Goal: Task Accomplishment & Management: Manage account settings

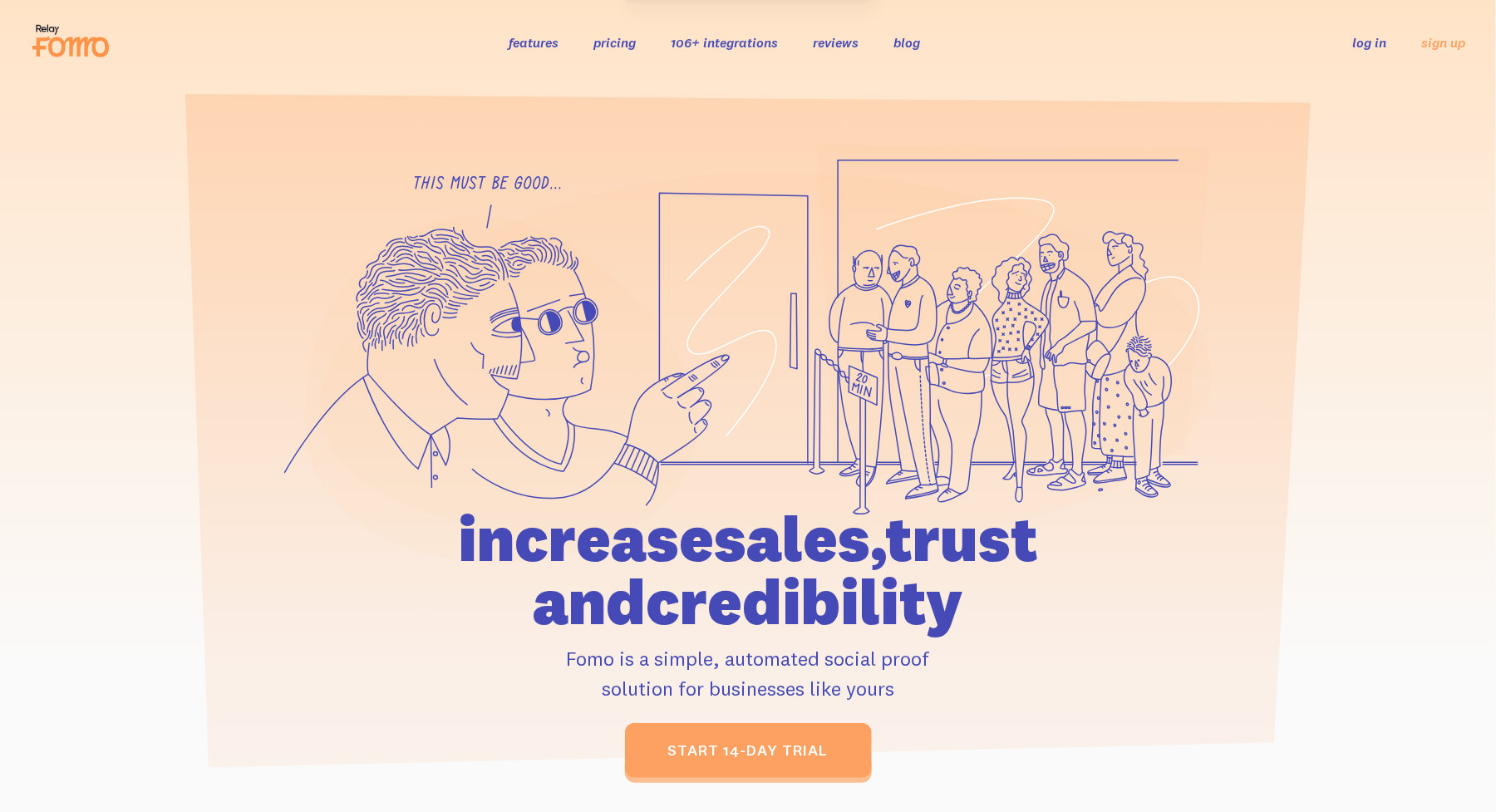
click at [1383, 37] on link "log in" at bounding box center [1370, 42] width 34 height 17
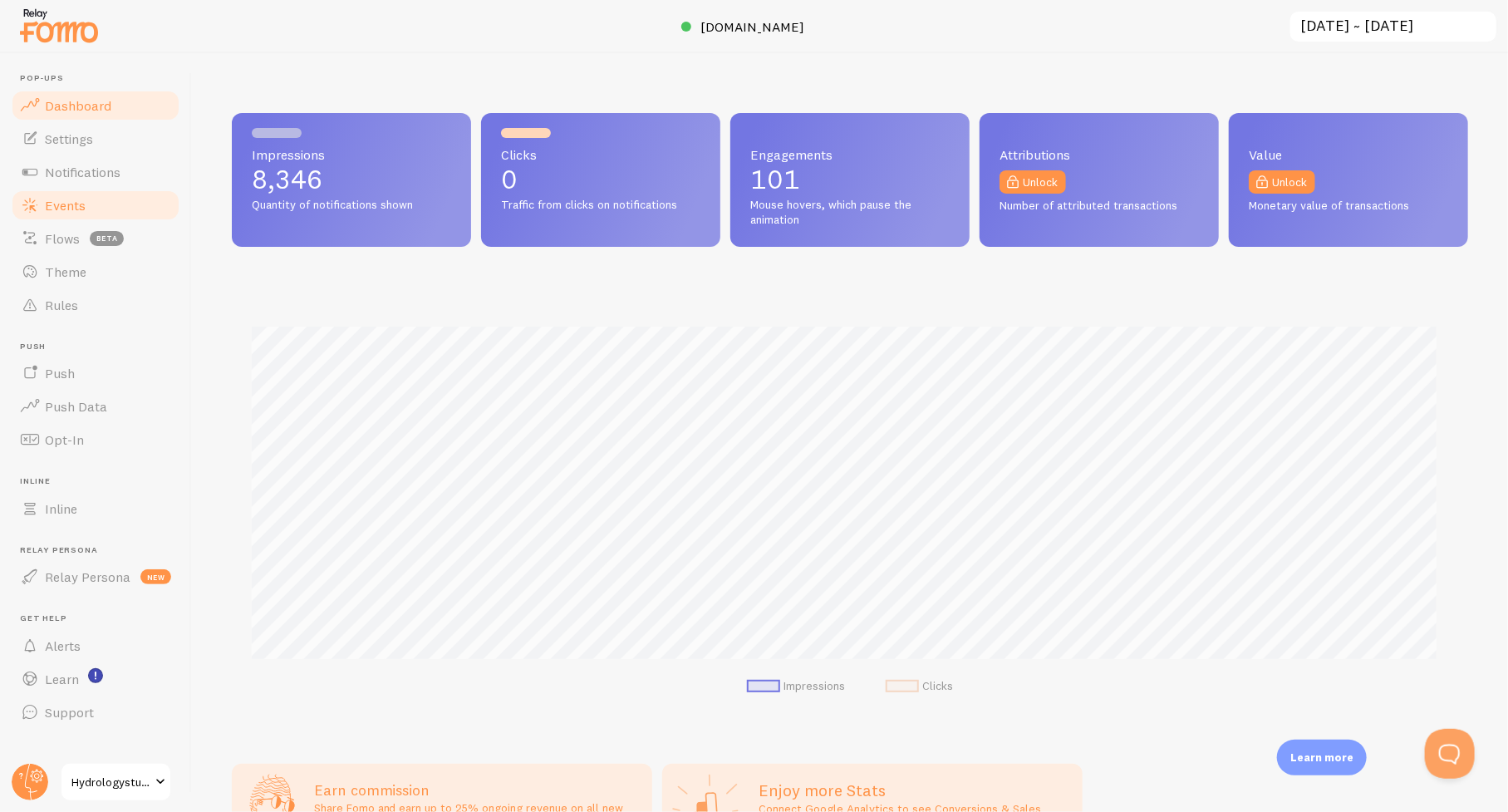
click at [67, 210] on span "Events" at bounding box center [65, 205] width 40 height 17
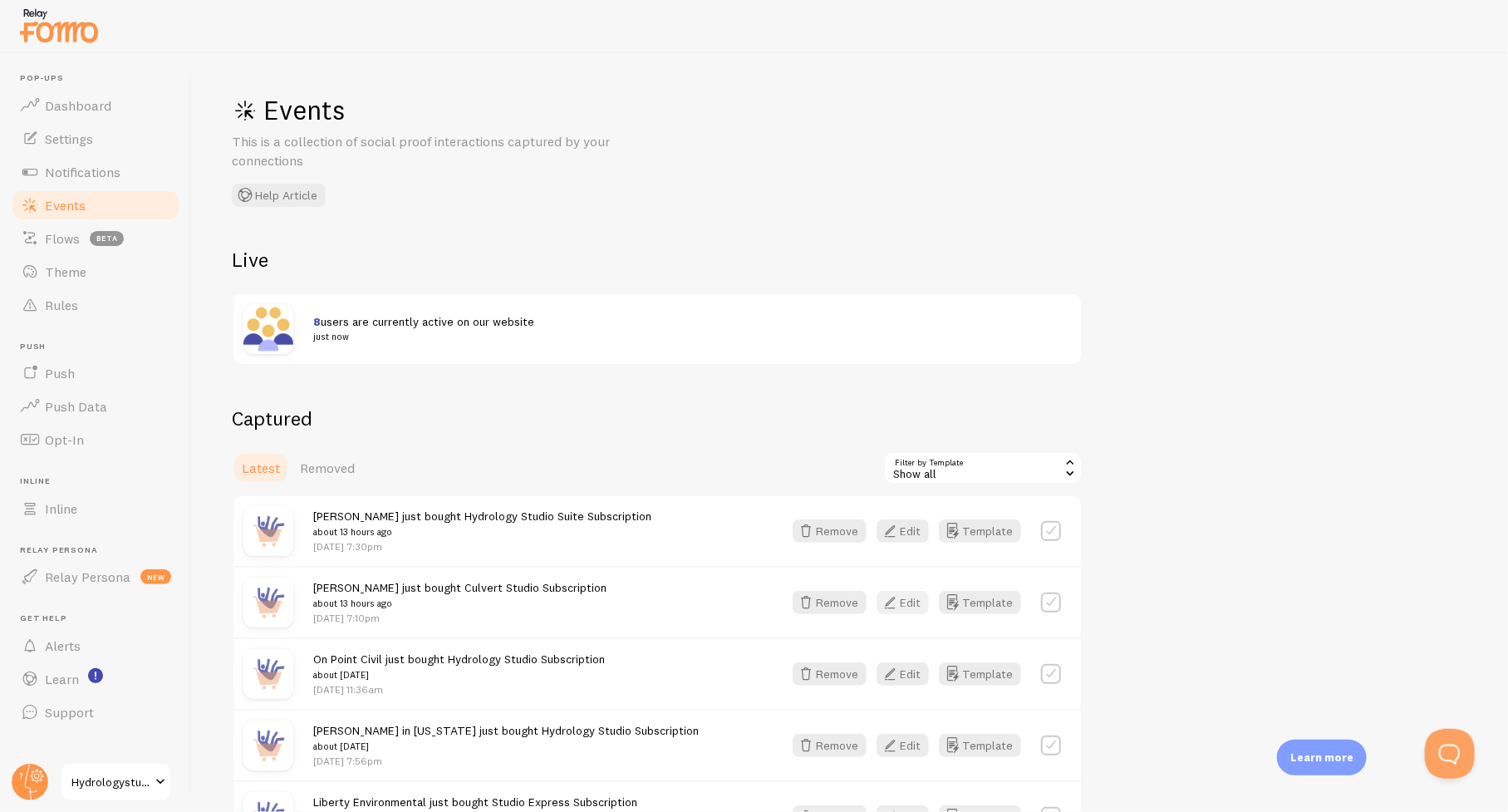
click at [923, 592] on button "Edit" at bounding box center [903, 601] width 53 height 23
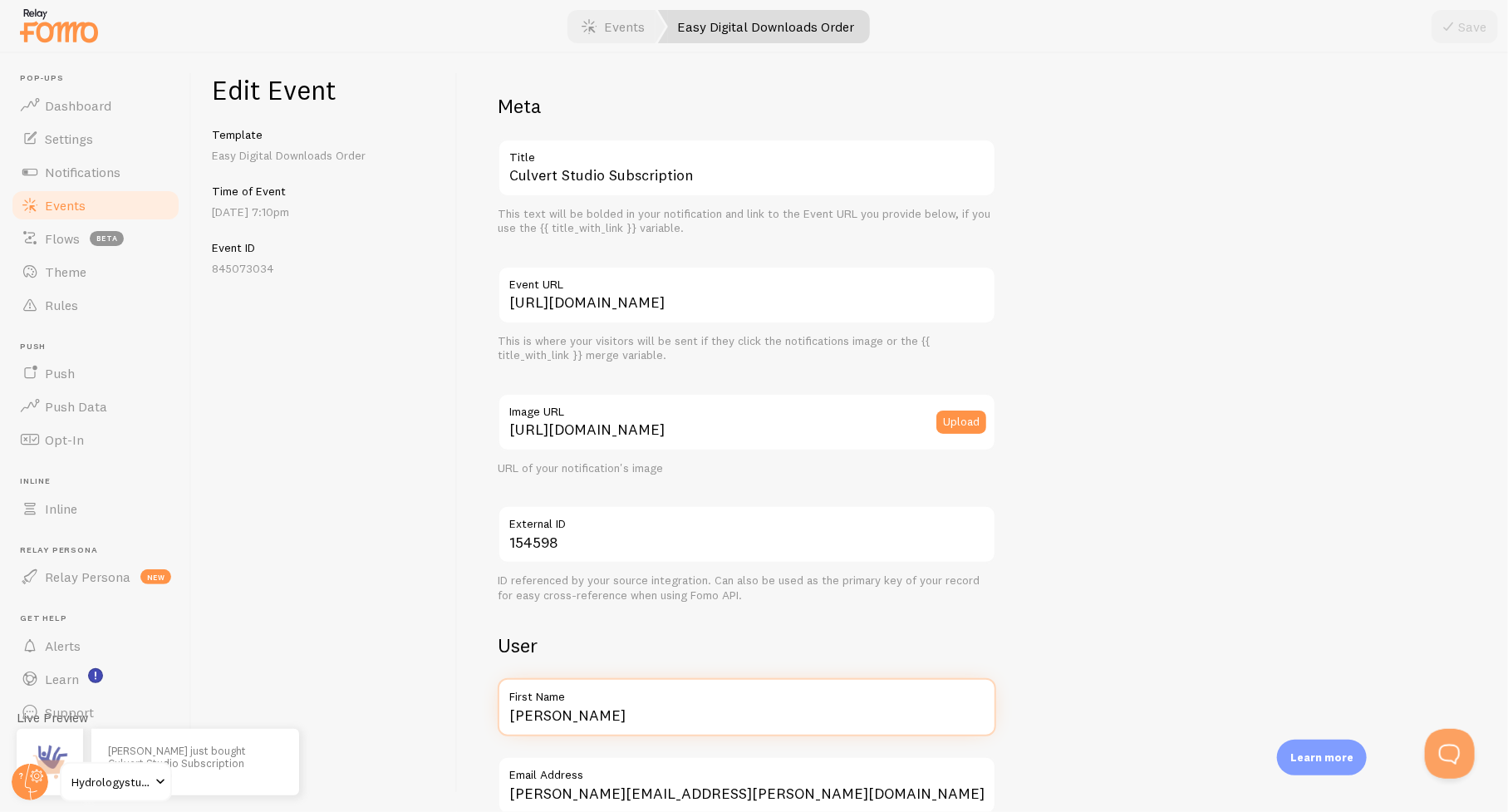
click at [666, 711] on input "Catherine" at bounding box center [746, 707] width 498 height 58
type input "Catherine in Canada"
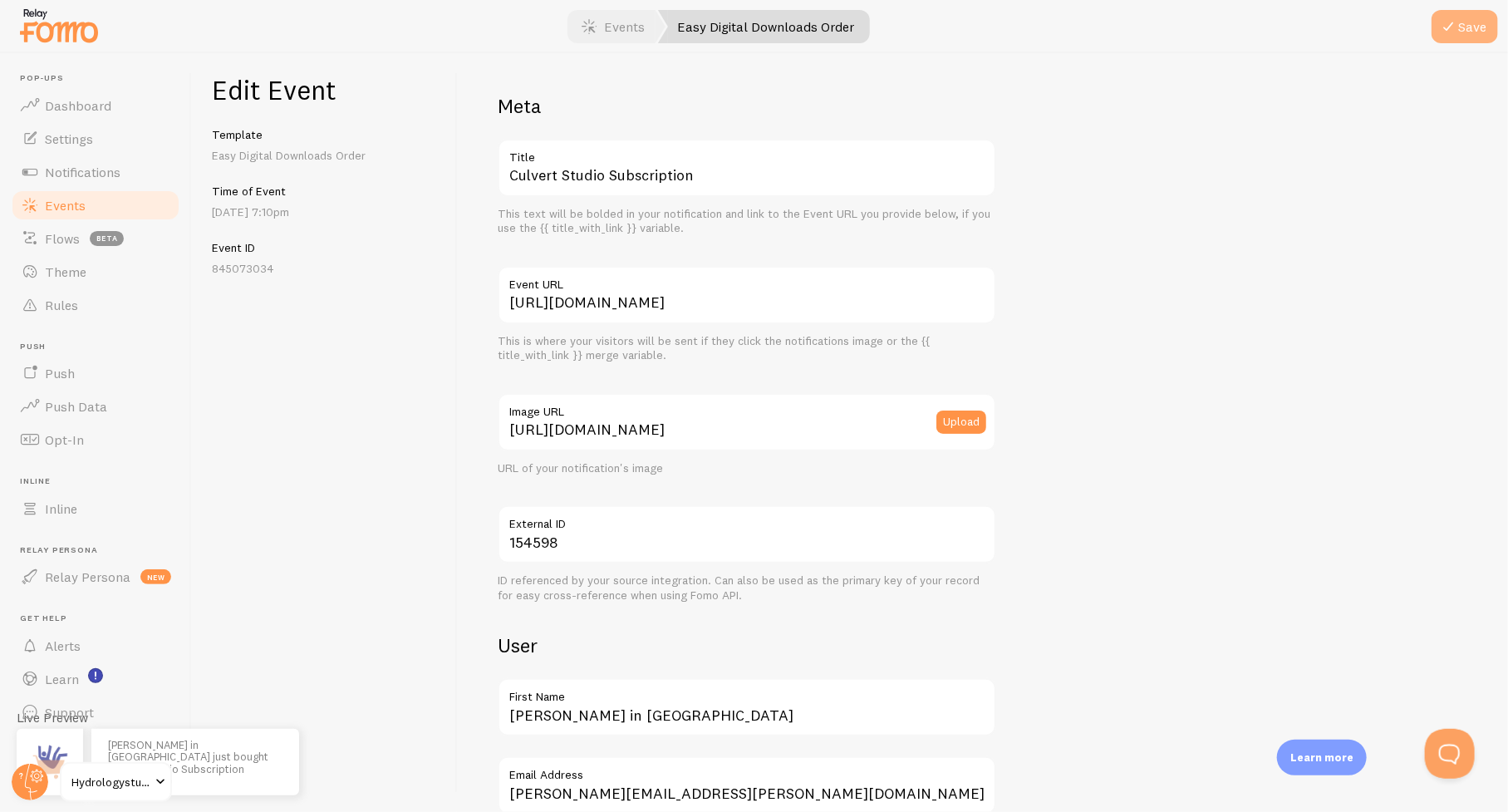
click at [1462, 27] on button "Save" at bounding box center [1465, 26] width 67 height 33
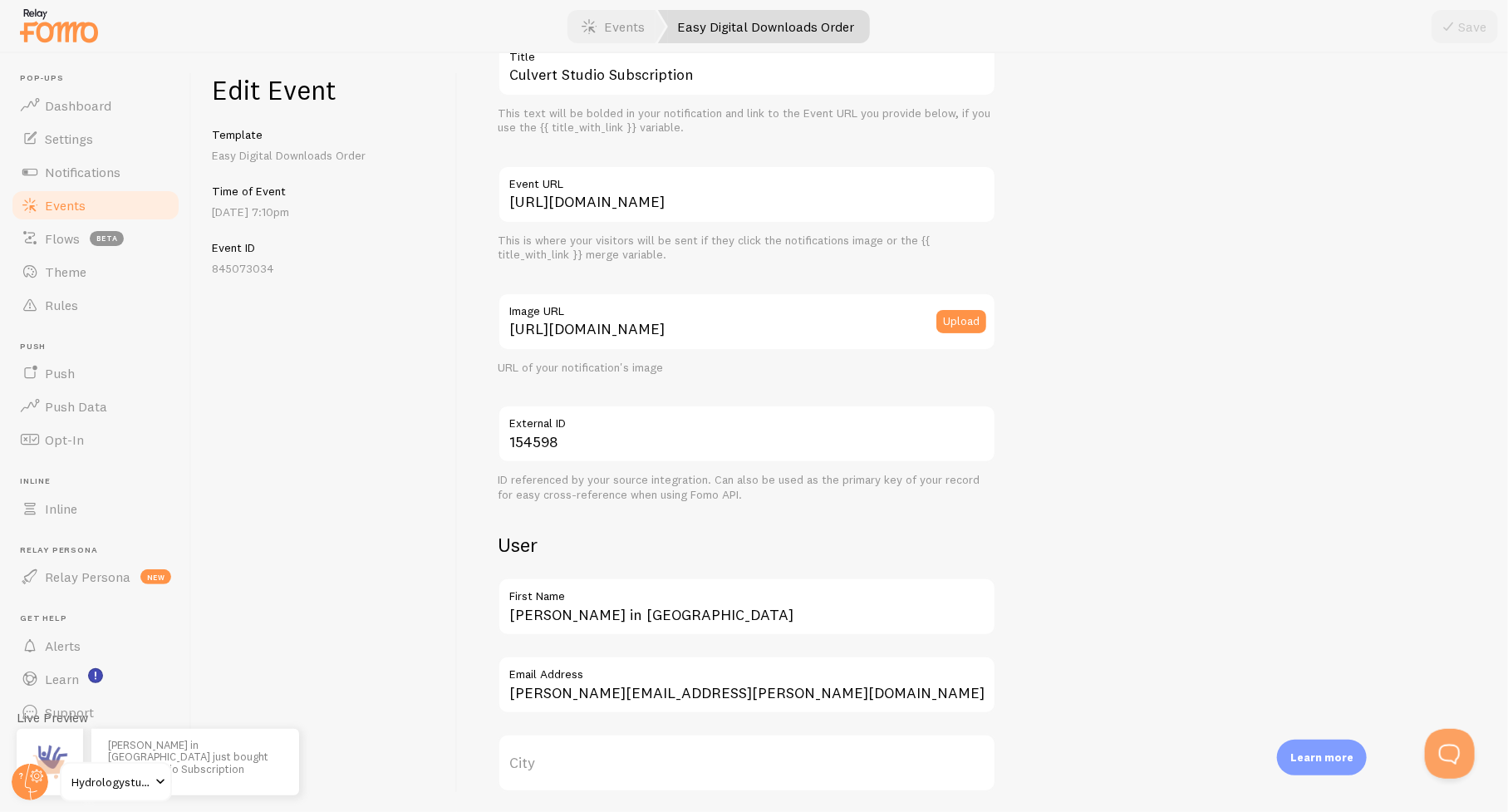
scroll to position [166, 0]
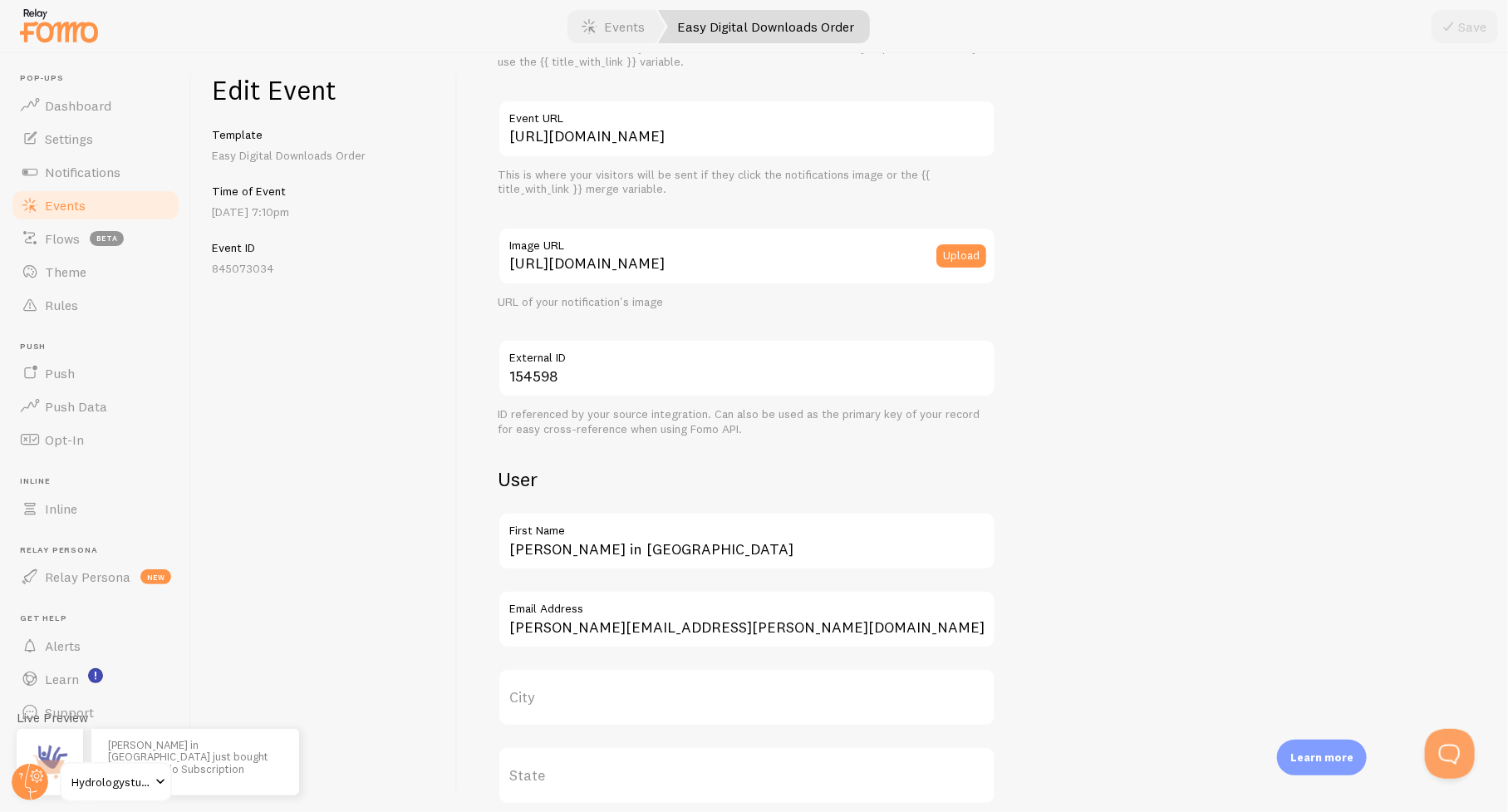
click at [56, 209] on span "Events" at bounding box center [65, 205] width 40 height 17
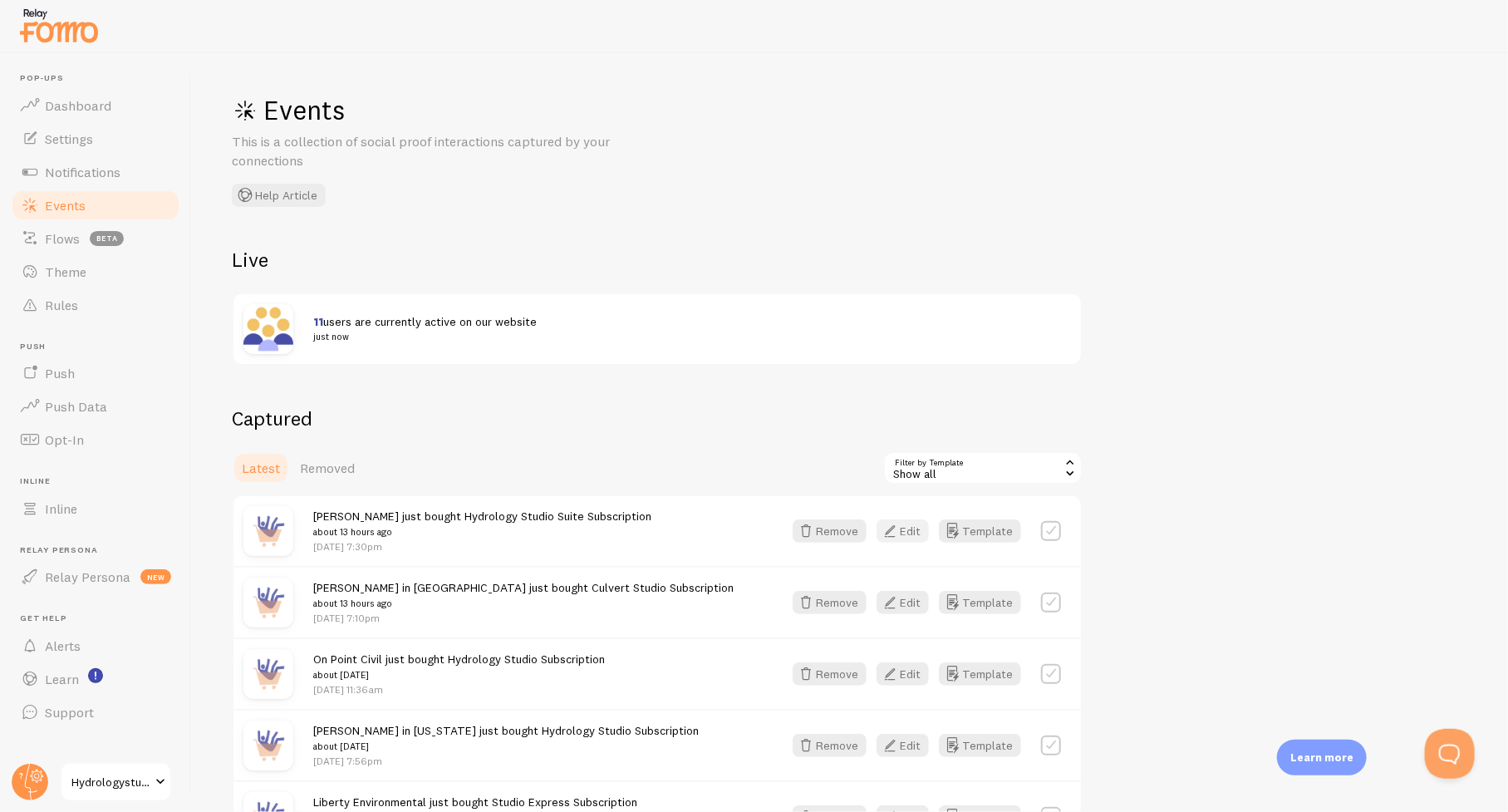
click at [919, 535] on button "Edit" at bounding box center [903, 530] width 53 height 23
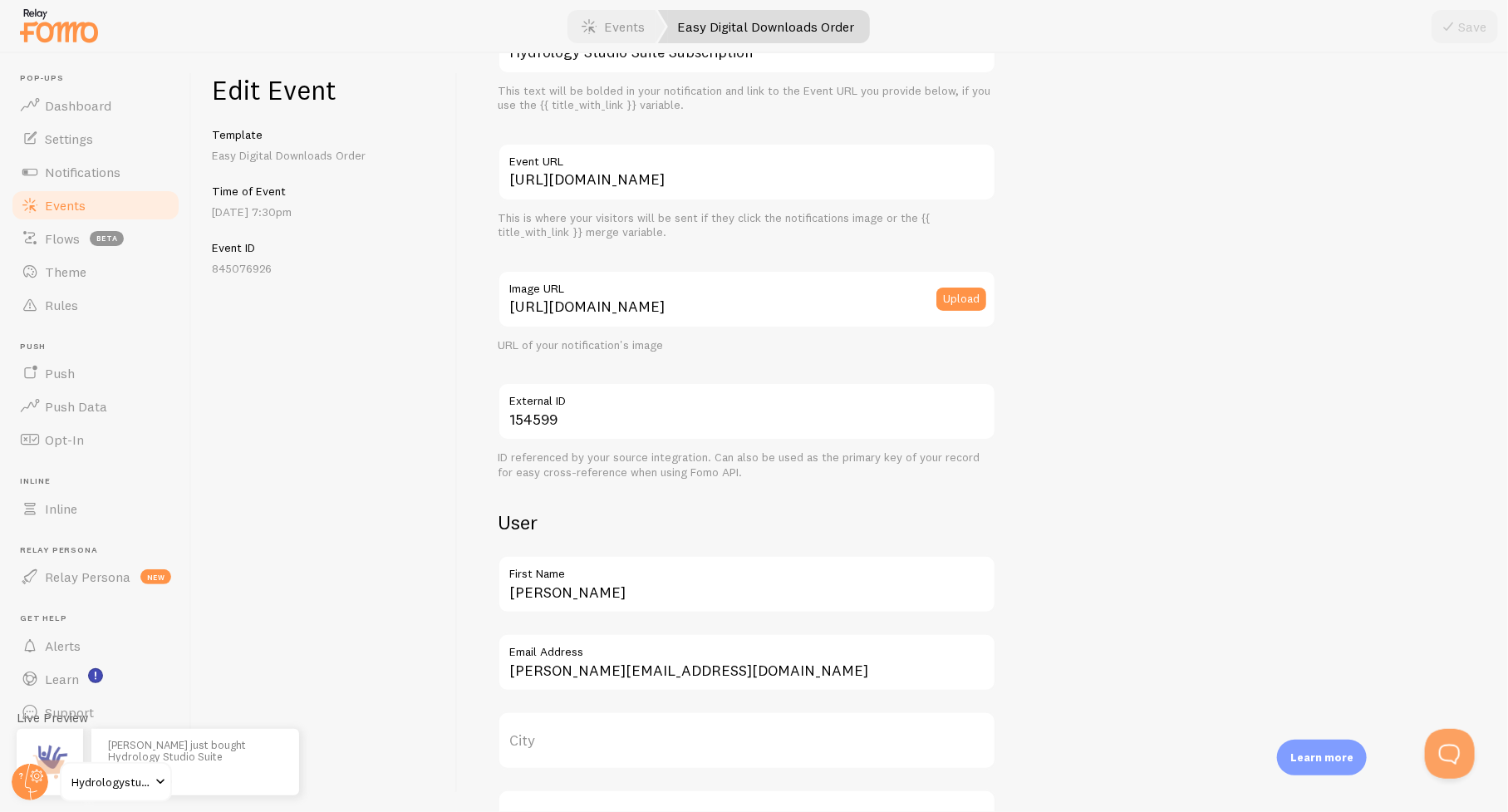
scroll to position [333, 0]
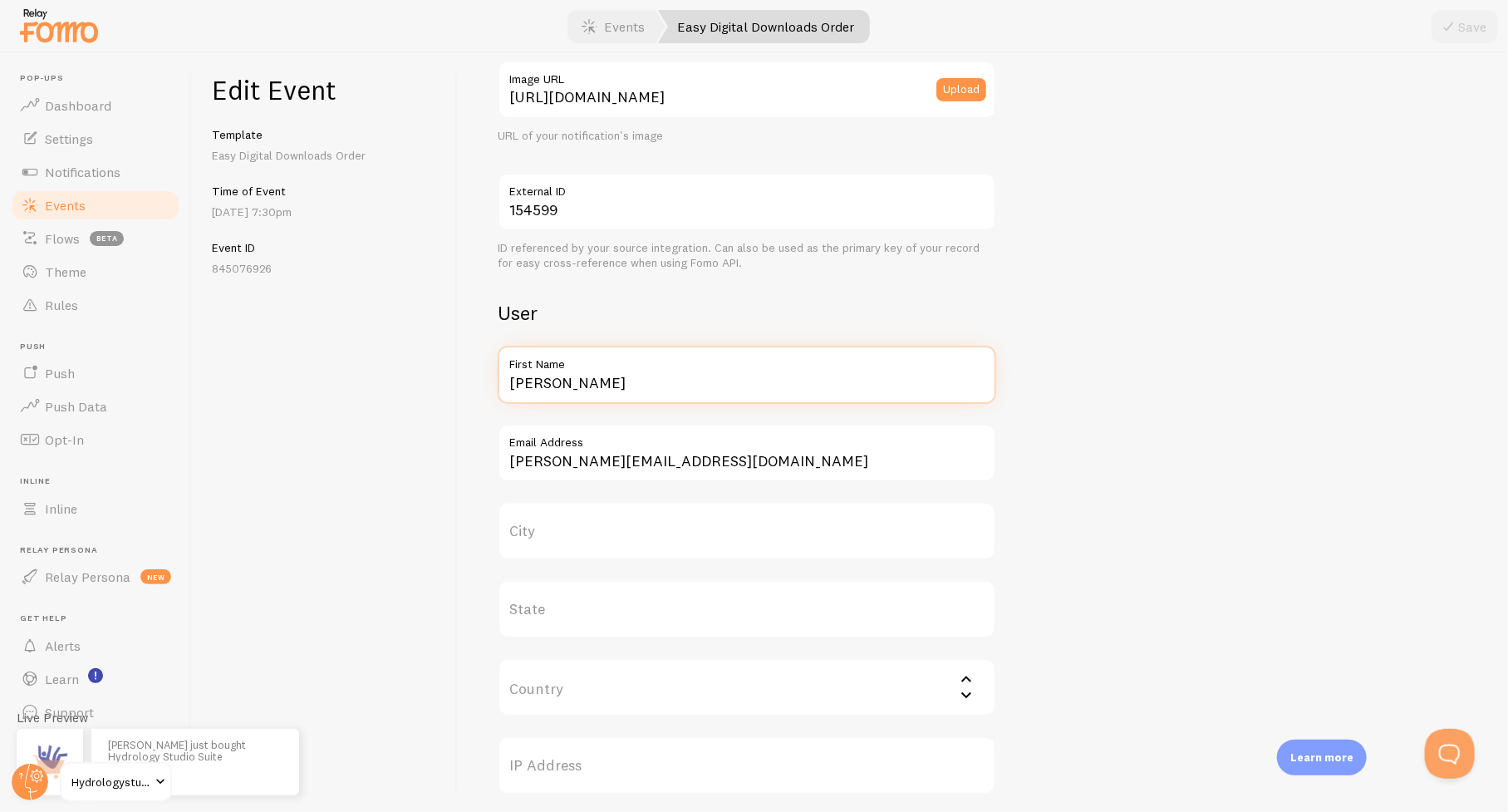
drag, startPoint x: 586, startPoint y: 386, endPoint x: 483, endPoint y: 383, distance: 103.0
click at [483, 383] on div "Meta Hydrology Studio Suite Subscription Title This text will be bolded in your…" at bounding box center [982, 432] width 1050 height 758
paste input ". Edwards Associates Engineers"
type input "J. Edwards Associates Engineers"
click at [1461, 36] on button "Save" at bounding box center [1465, 26] width 67 height 33
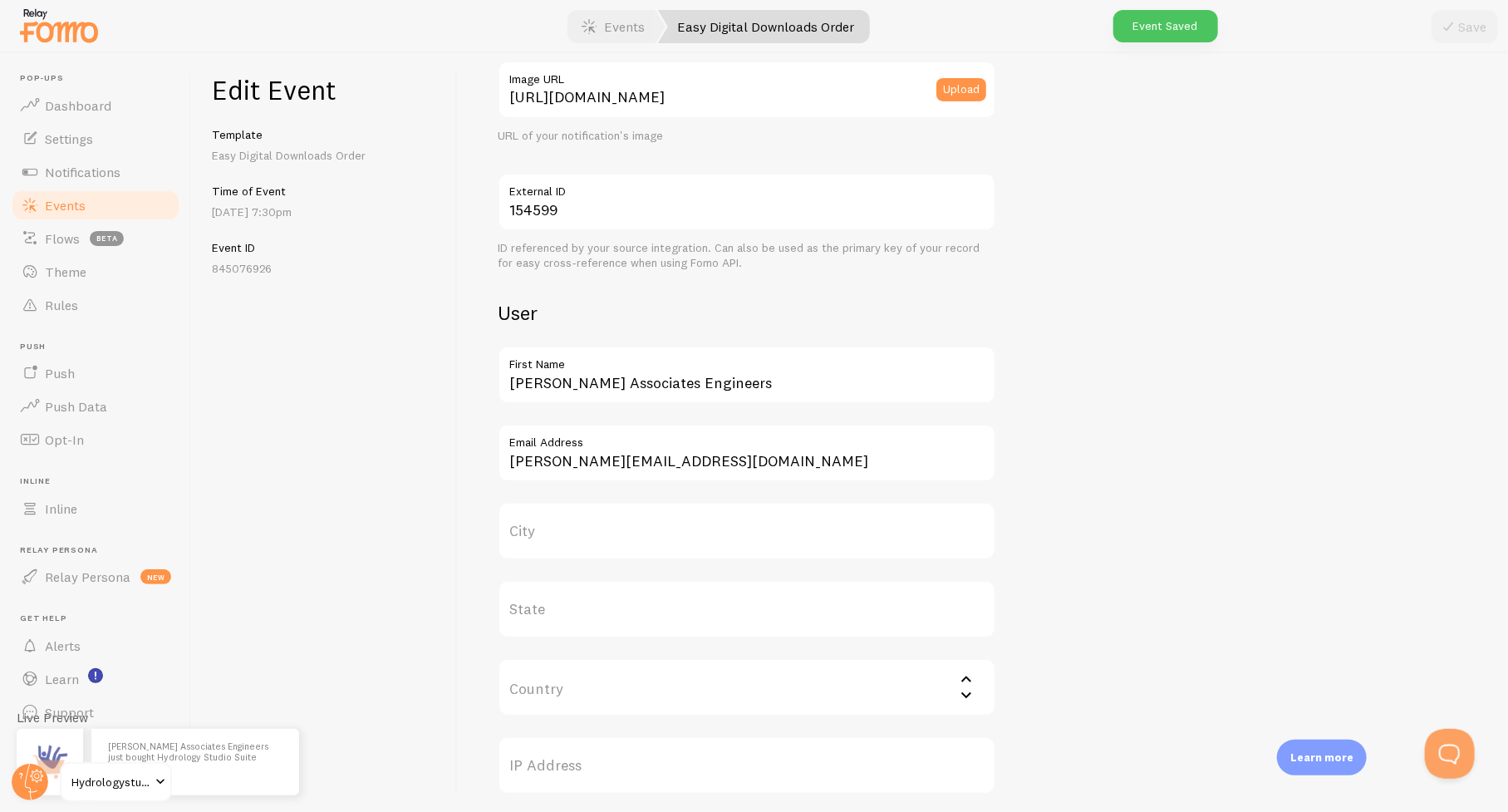
click at [56, 199] on span "Events" at bounding box center [65, 205] width 40 height 17
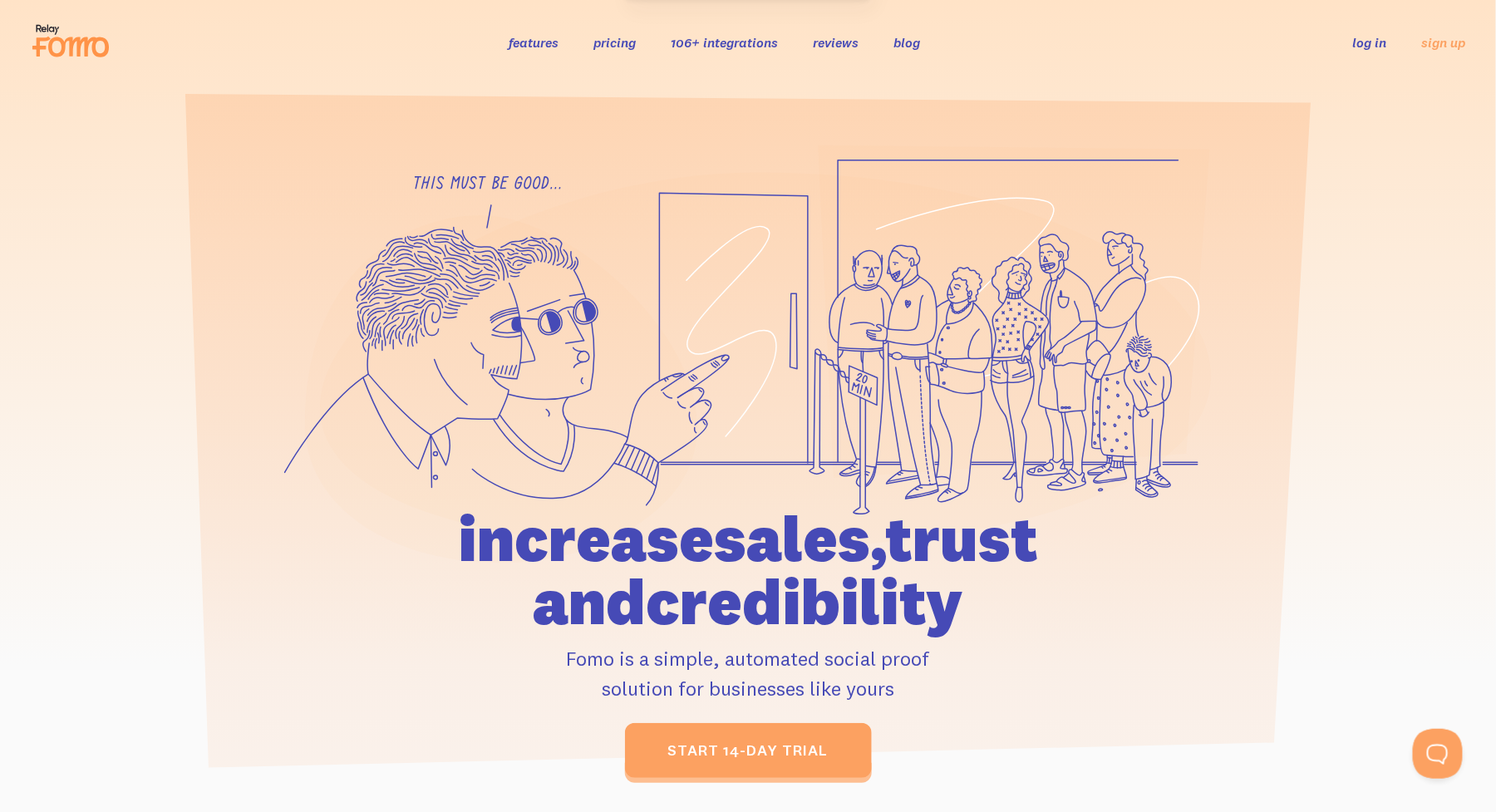
click at [1374, 37] on link "log in" at bounding box center [1370, 42] width 34 height 17
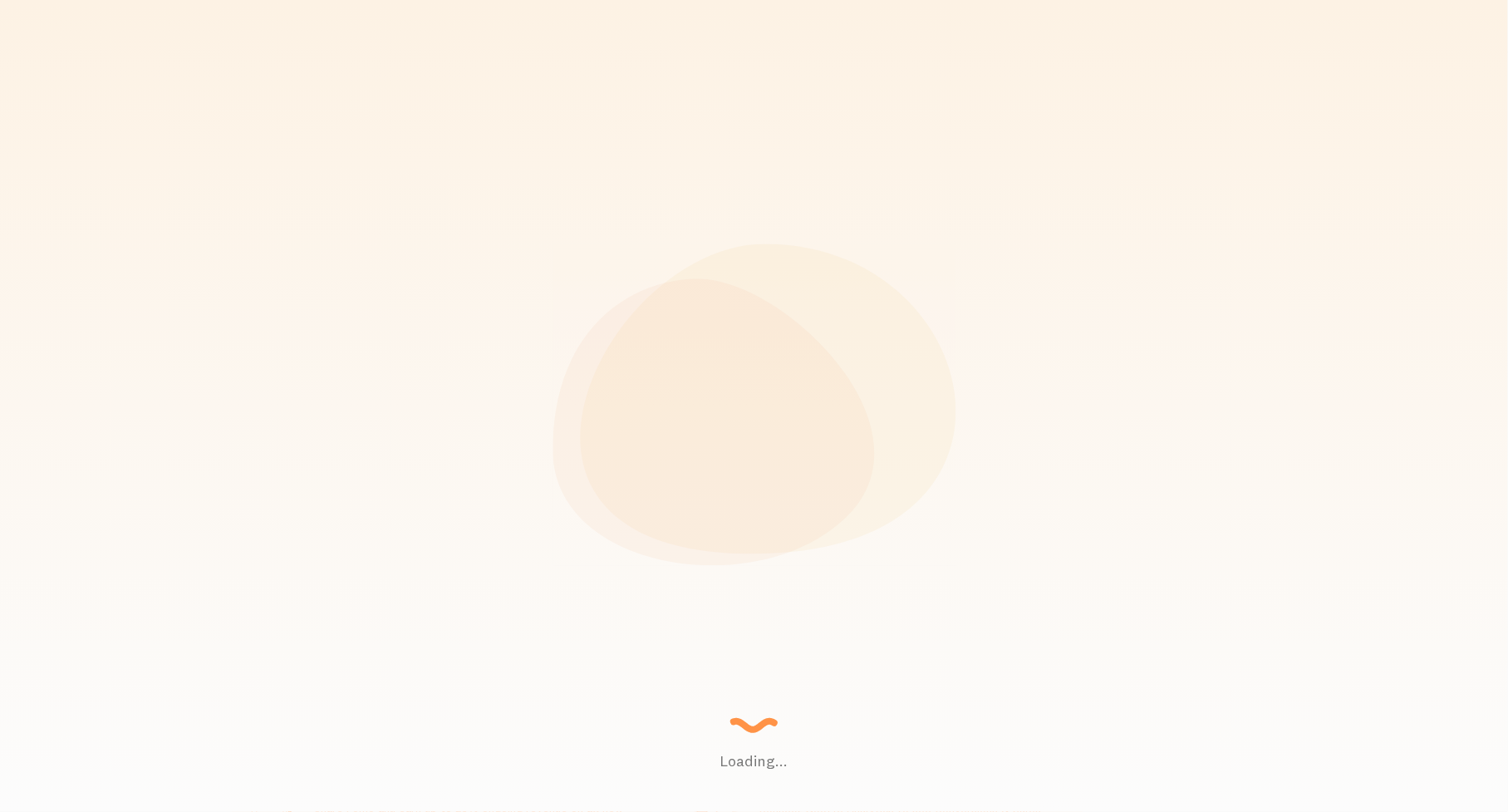
scroll to position [830216, 829724]
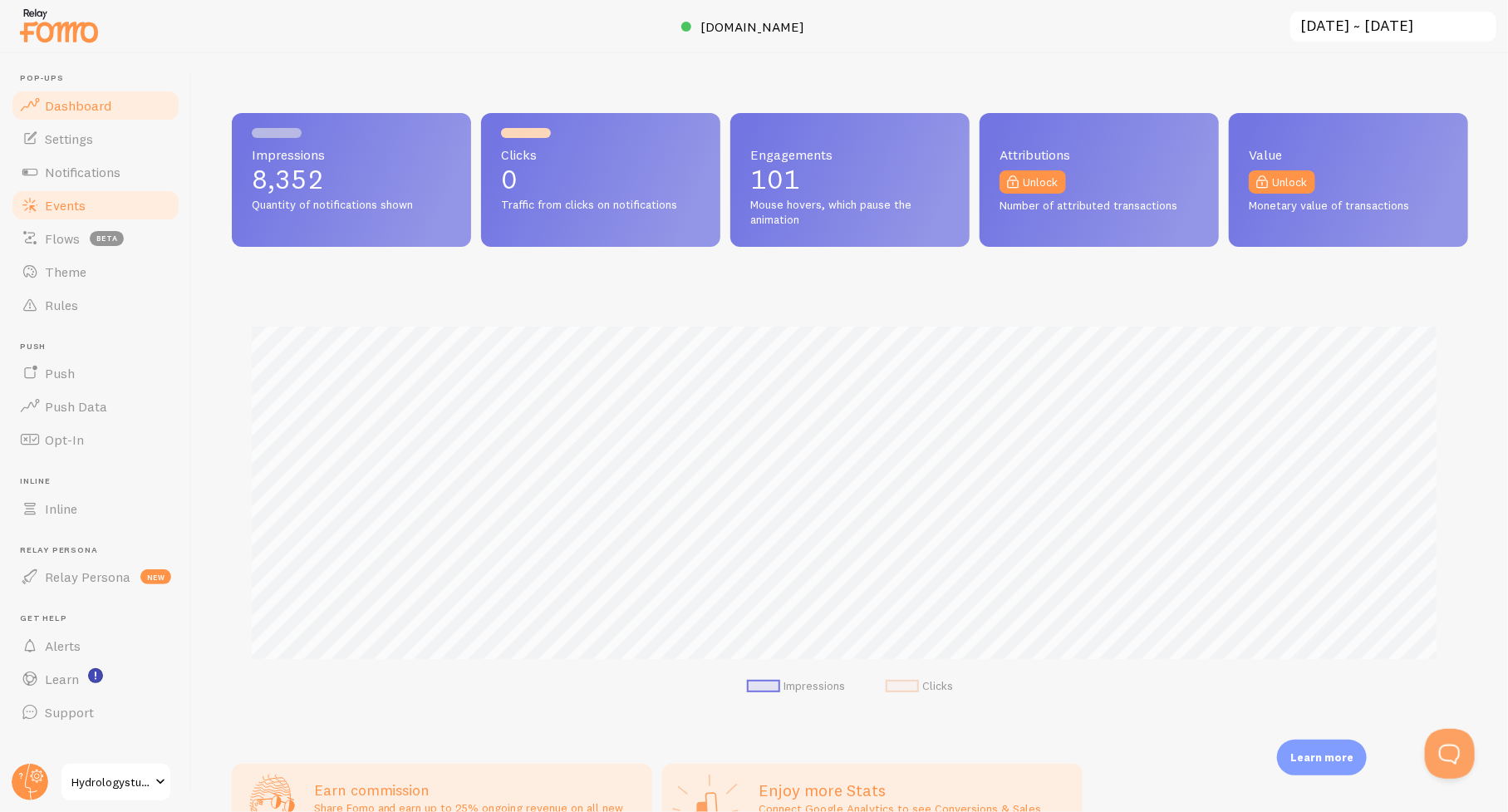
click at [58, 202] on span "Events" at bounding box center [65, 205] width 40 height 17
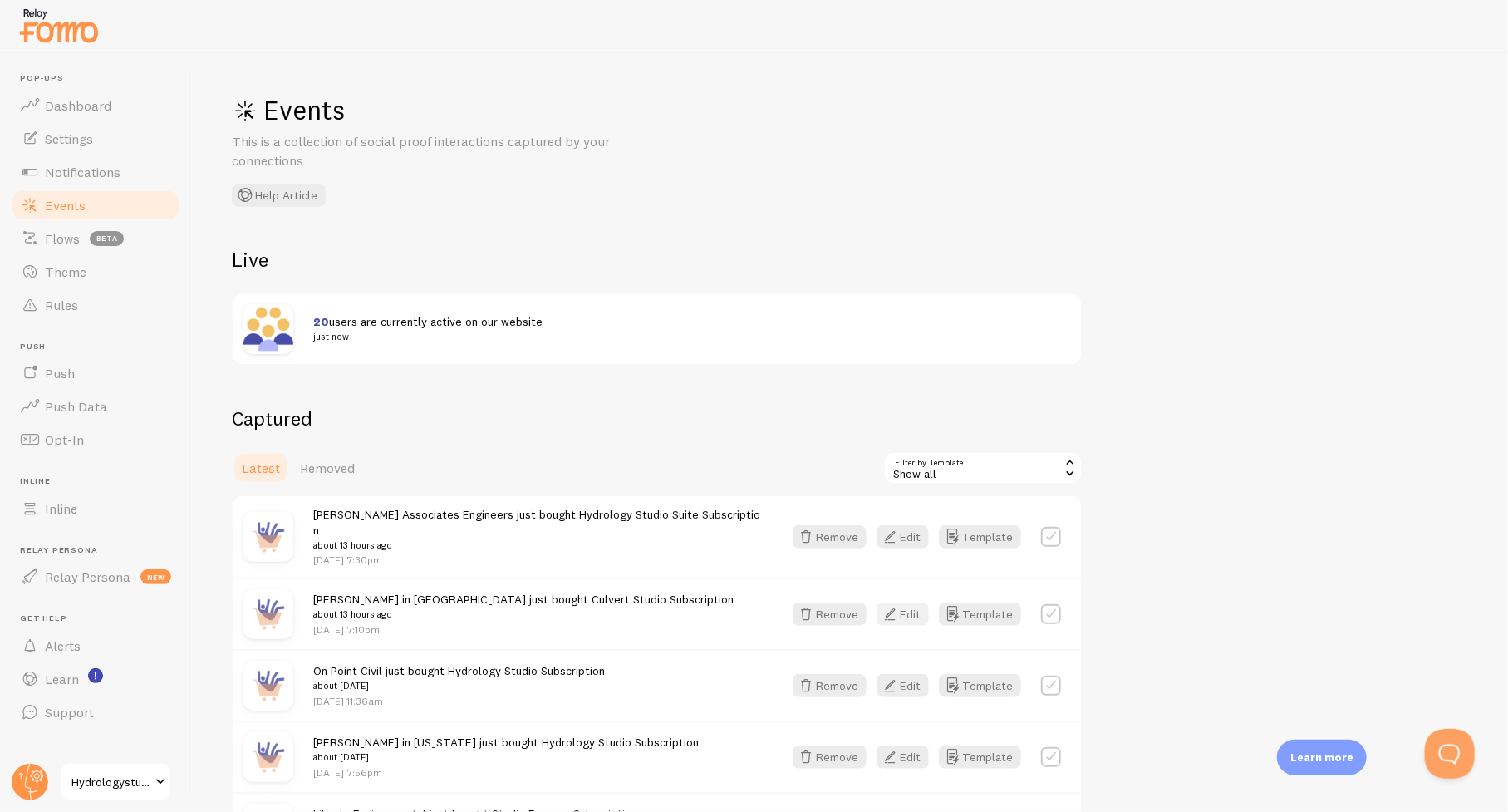
click at [905, 602] on button "Edit" at bounding box center [903, 614] width 53 height 23
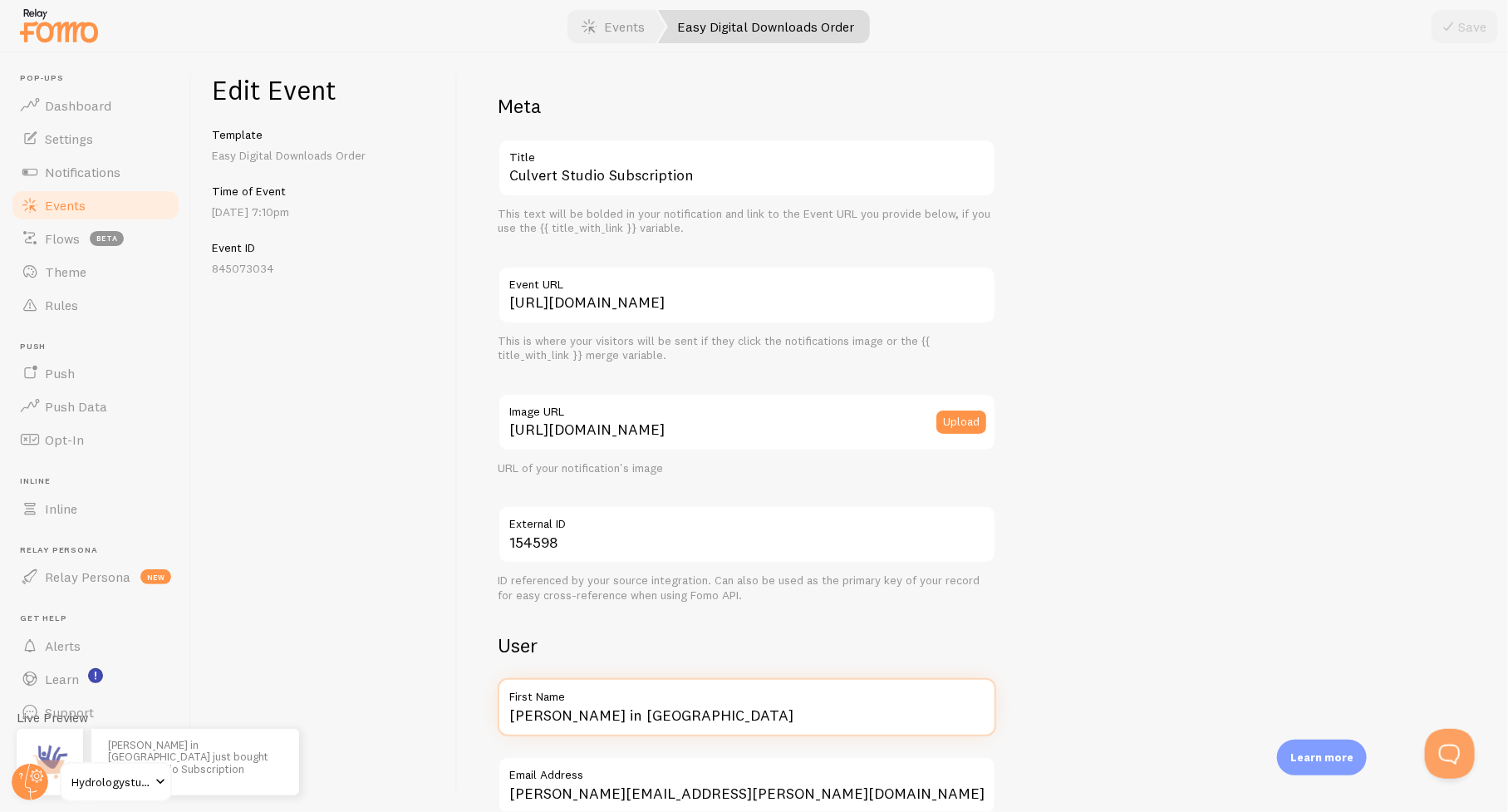
drag, startPoint x: 676, startPoint y: 713, endPoint x: 476, endPoint y: 711, distance: 200.0
click at [476, 711] on div "Meta Culvert Studio Subscription Title This text will be bolded in your notific…" at bounding box center [982, 432] width 1050 height 758
paste input "Saguenay Port Authority"
type input "Saguenay Port Authority"
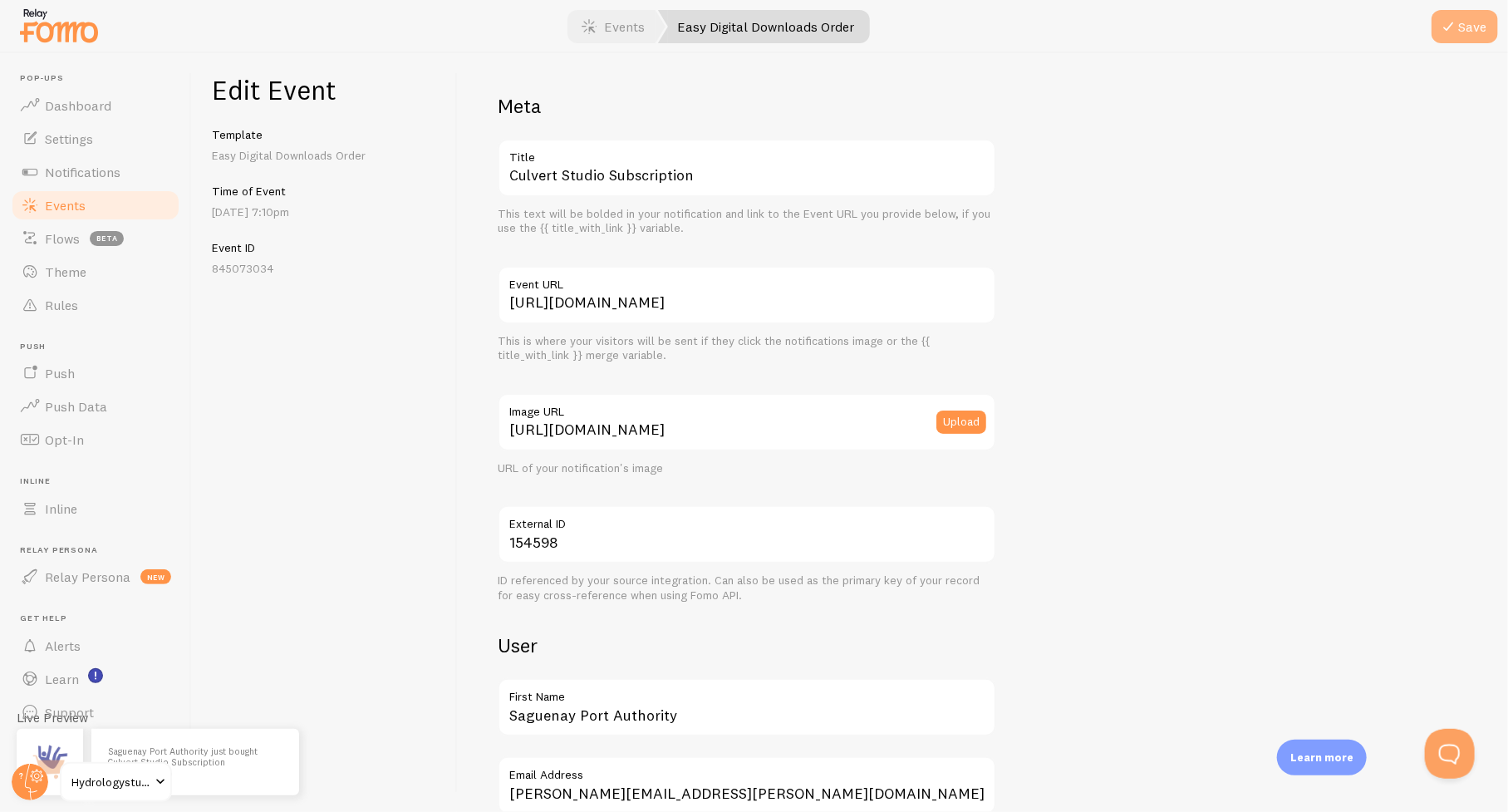
click at [1456, 25] on icon "submit" at bounding box center [1448, 26] width 20 height 20
click at [70, 201] on span "Events" at bounding box center [65, 205] width 40 height 17
